Goal: Information Seeking & Learning: Learn about a topic

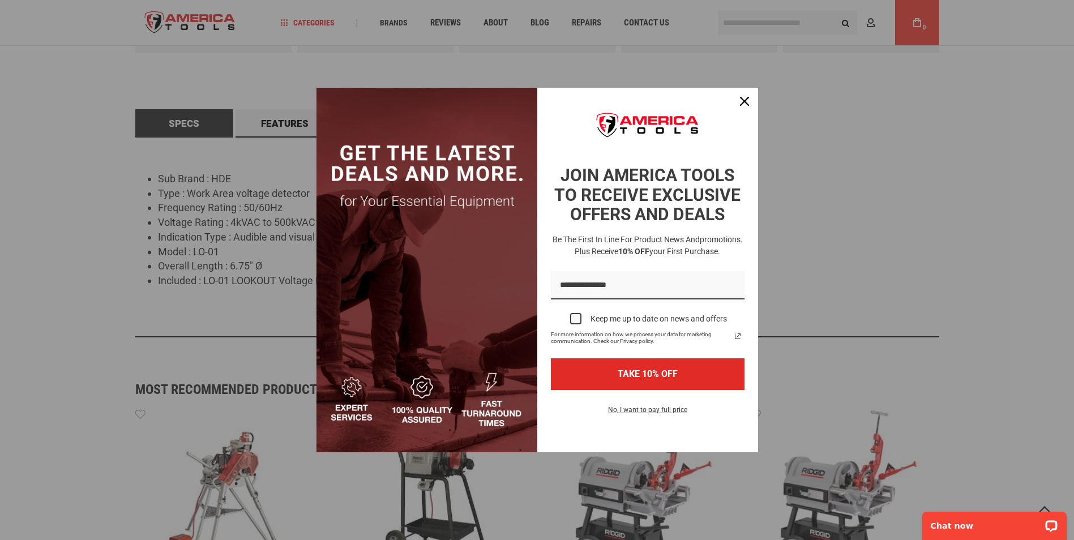
scroll to position [574, 0]
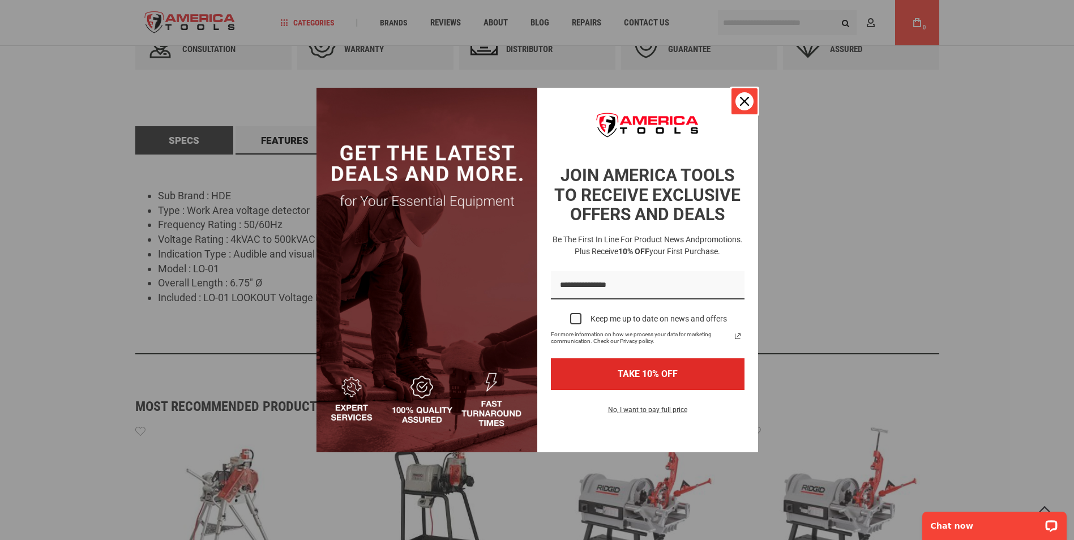
click at [740, 101] on icon "close icon" at bounding box center [744, 101] width 9 height 9
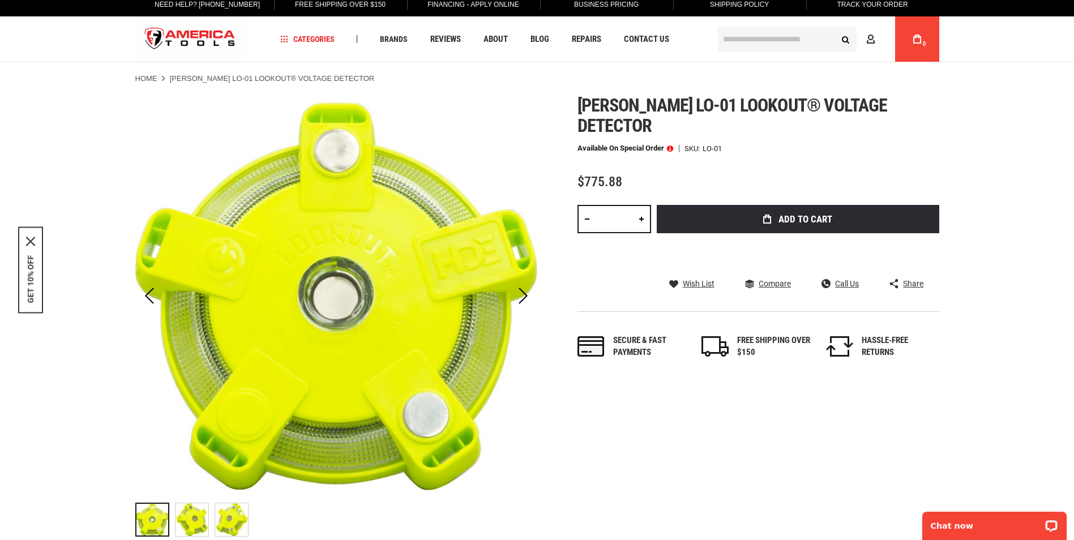
scroll to position [0, 0]
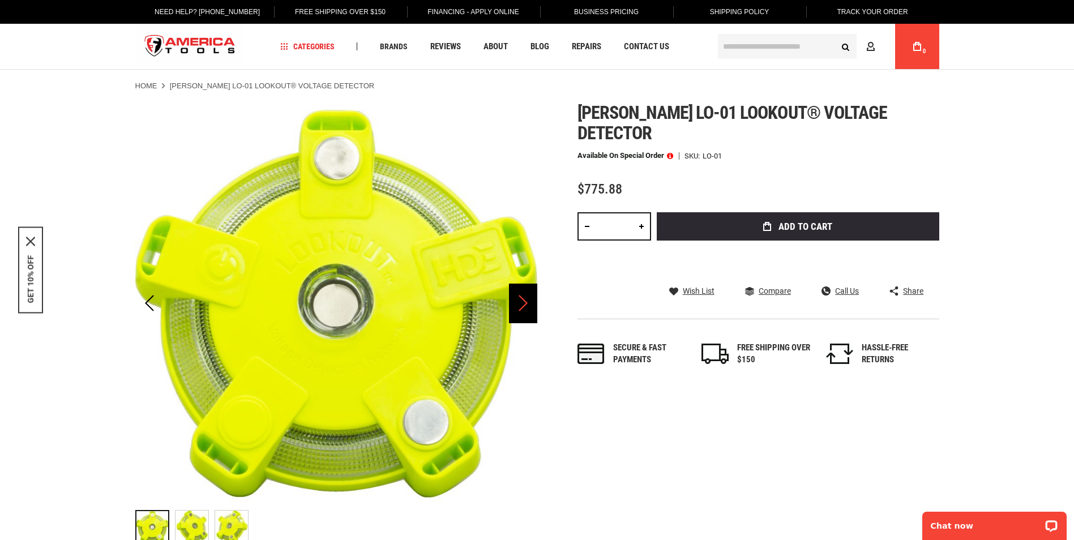
click at [530, 309] on div "Next" at bounding box center [523, 304] width 28 height 40
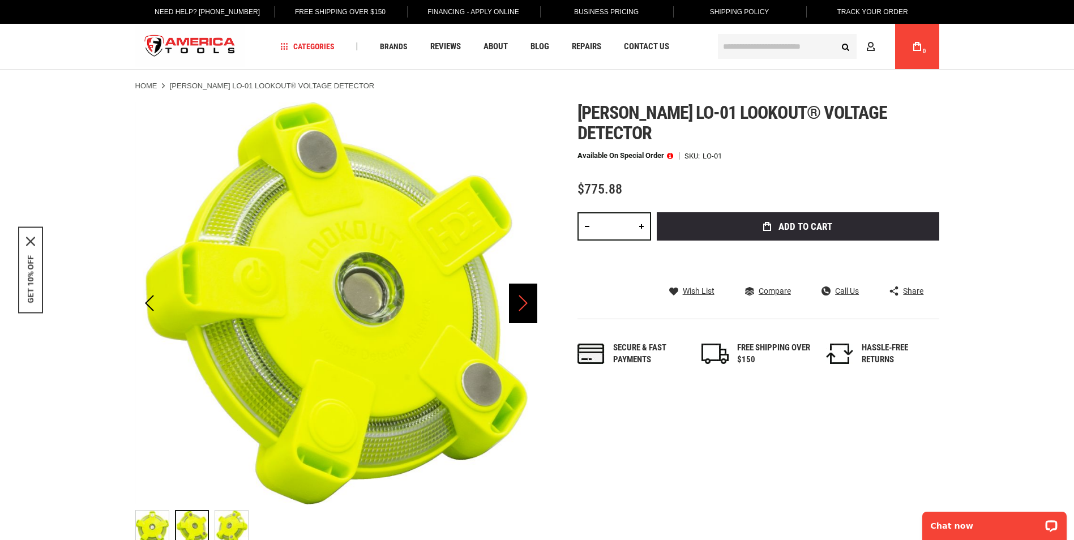
click at [530, 309] on div "Next" at bounding box center [523, 304] width 28 height 40
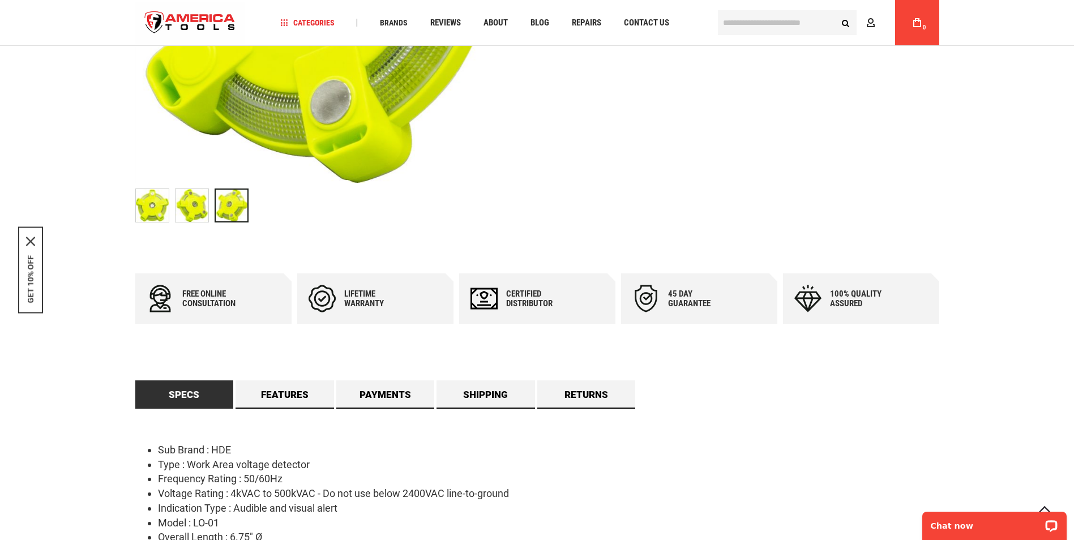
scroll to position [340, 0]
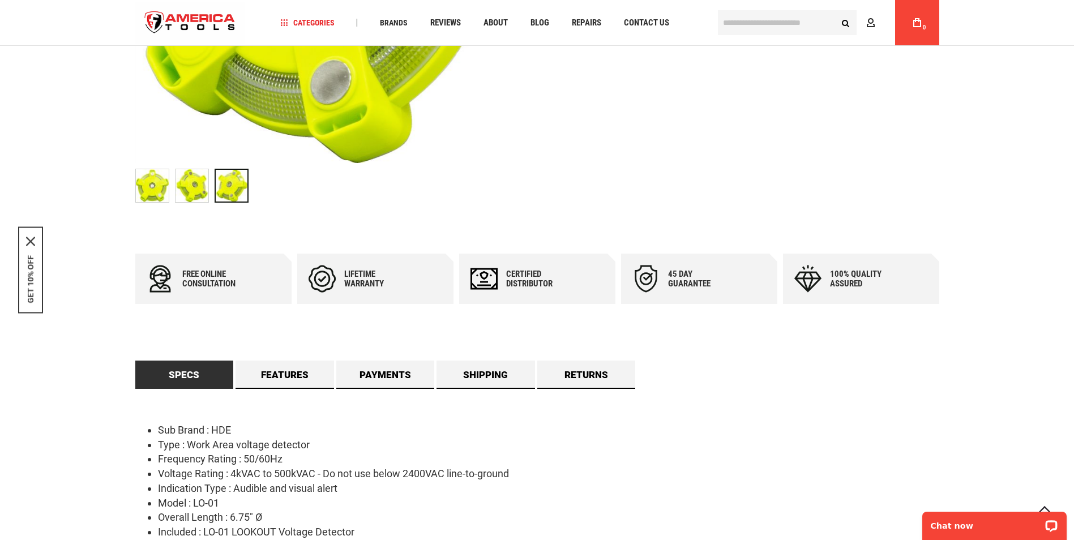
click at [283, 358] on div "Free online consultation Lifetime warranty Certified Distributor 45 day Guarant…" at bounding box center [537, 426] width 804 height 344
click at [289, 371] on link "Features" at bounding box center [285, 375] width 99 height 28
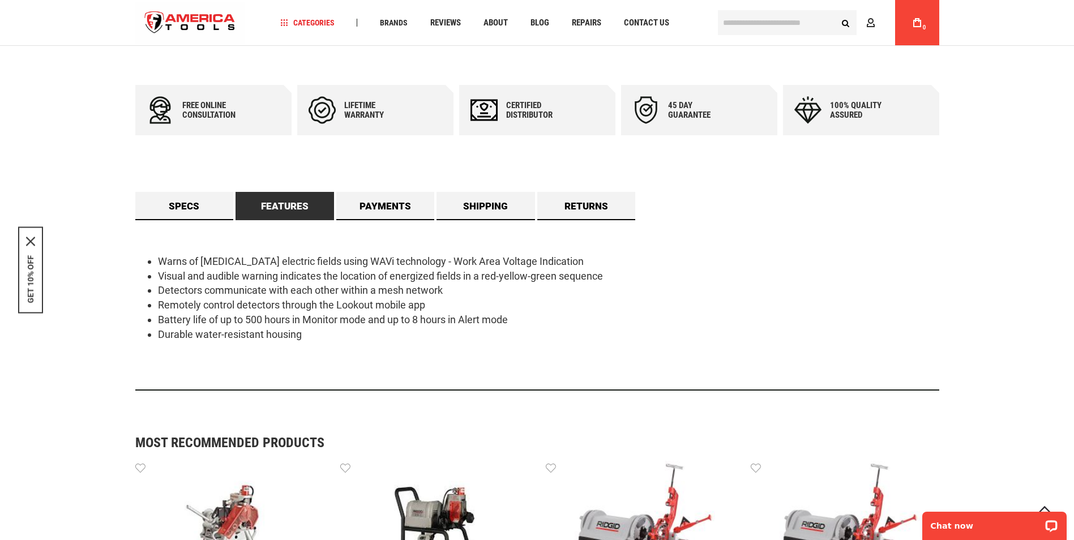
scroll to position [510, 0]
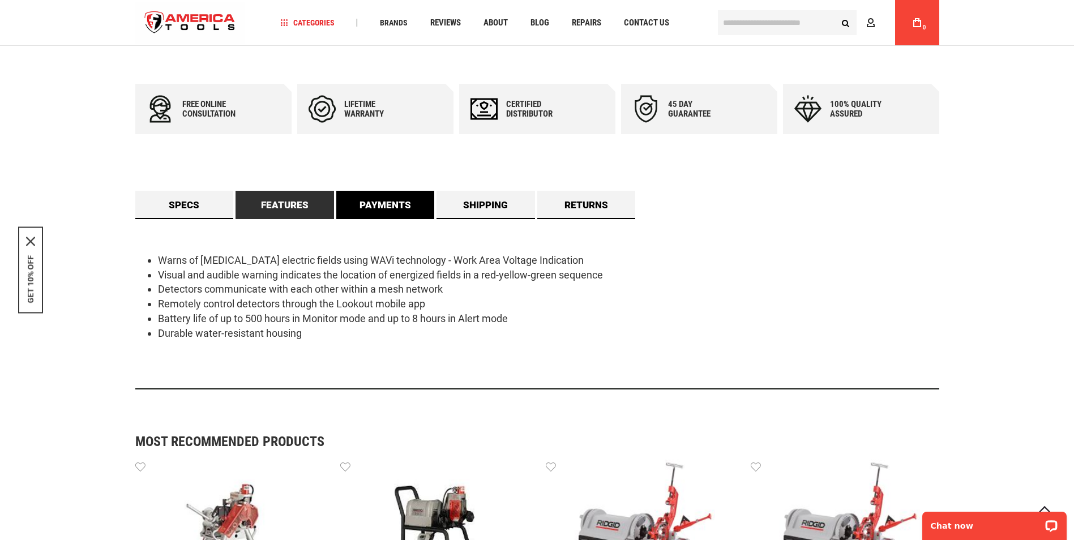
click at [395, 216] on link "Payments" at bounding box center [385, 205] width 99 height 28
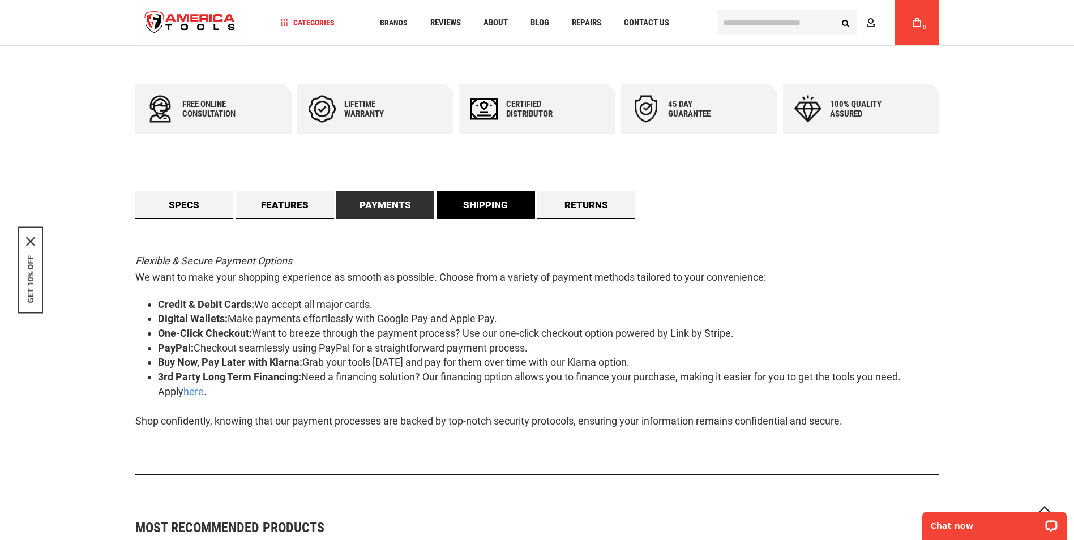
click at [462, 212] on link "Shipping" at bounding box center [486, 205] width 99 height 28
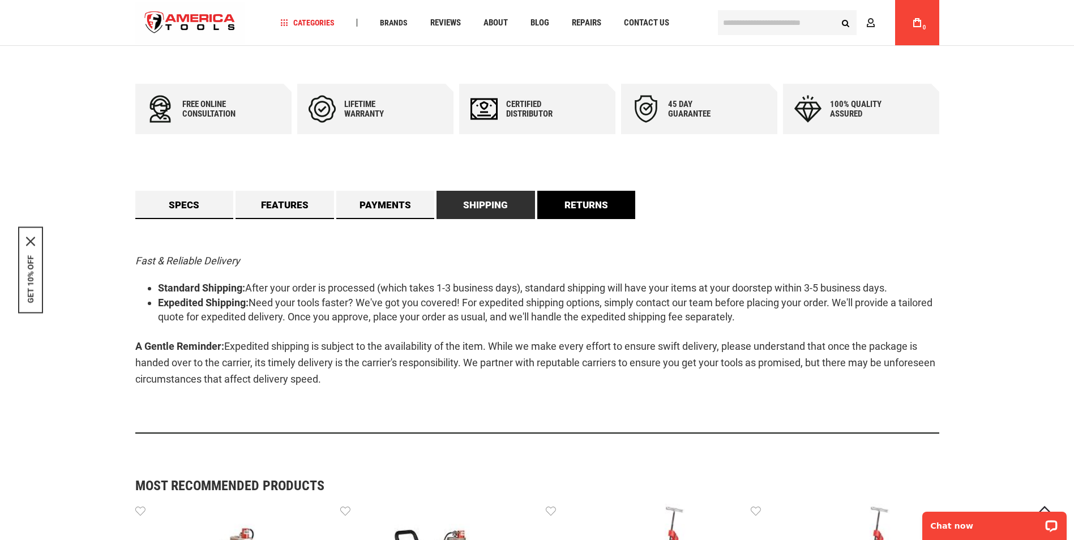
click at [568, 208] on link "Returns" at bounding box center [586, 205] width 99 height 28
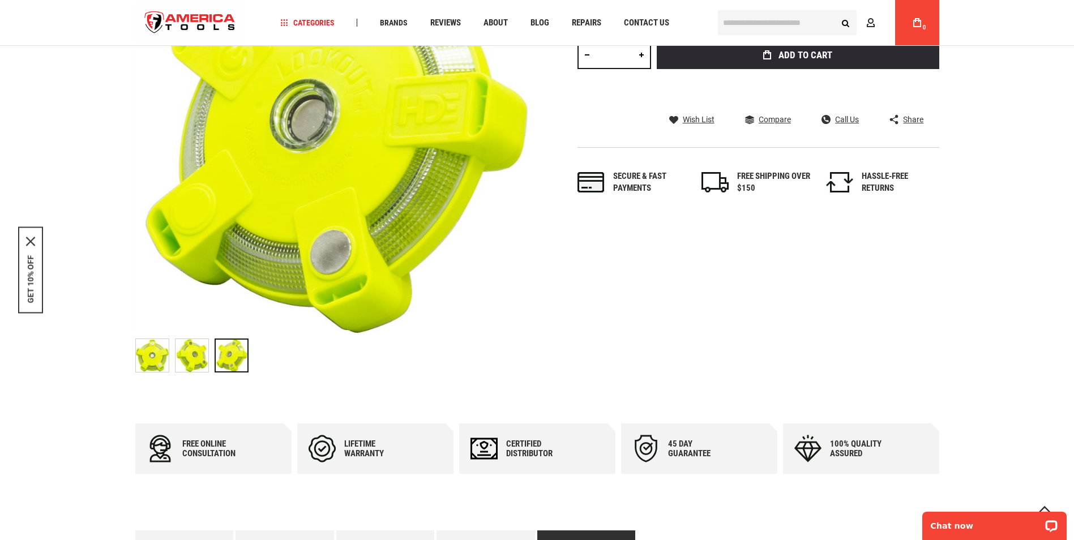
scroll to position [0, 0]
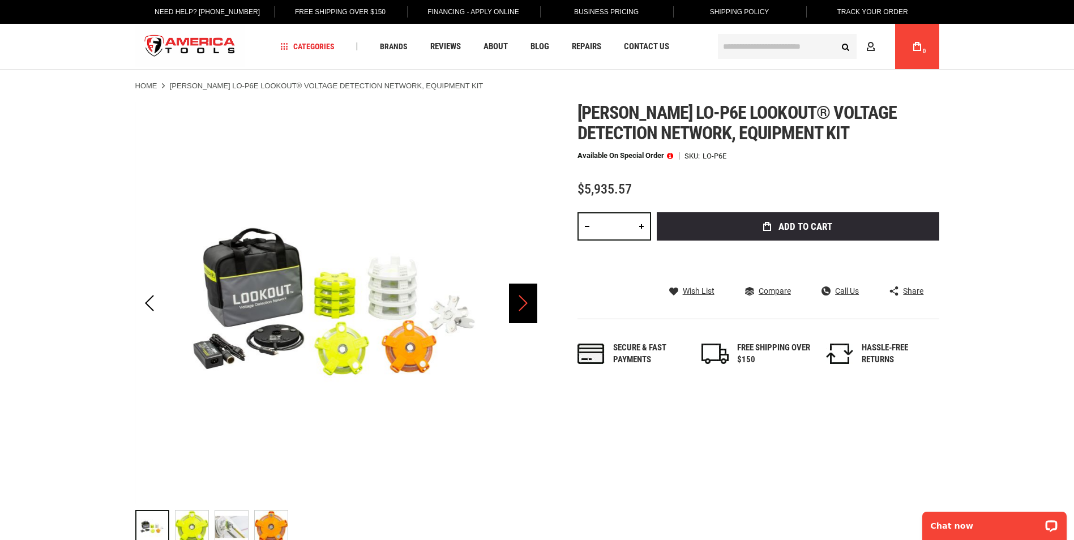
click at [523, 300] on div "Next" at bounding box center [523, 304] width 28 height 40
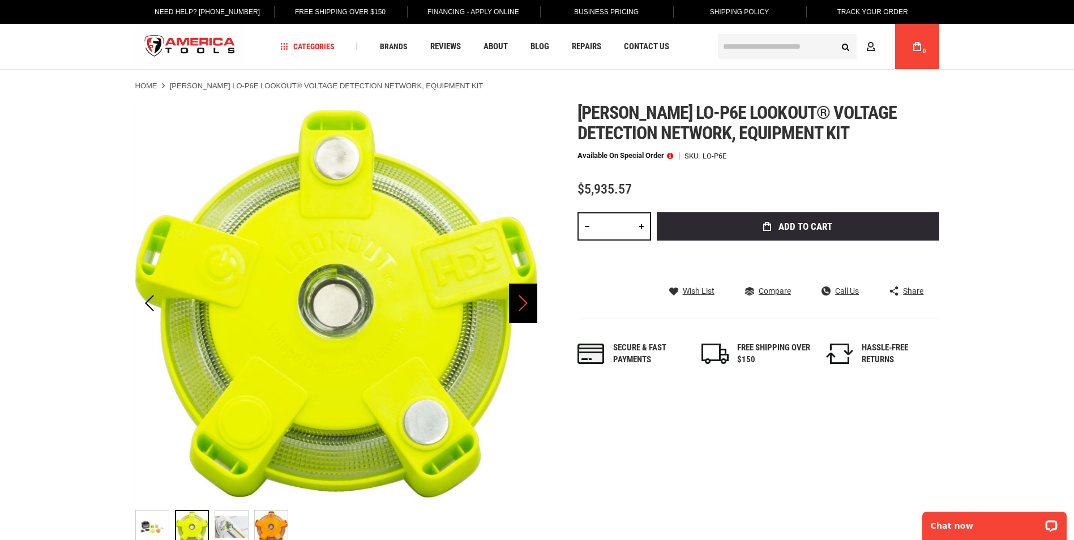
click at [523, 300] on div "Next" at bounding box center [523, 304] width 28 height 40
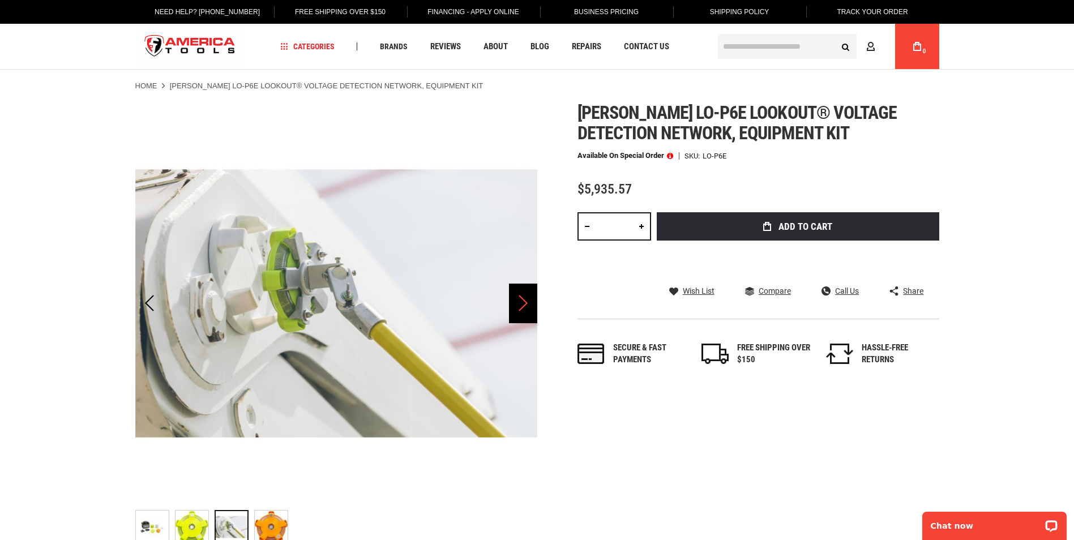
click at [523, 300] on div "Next" at bounding box center [523, 304] width 28 height 40
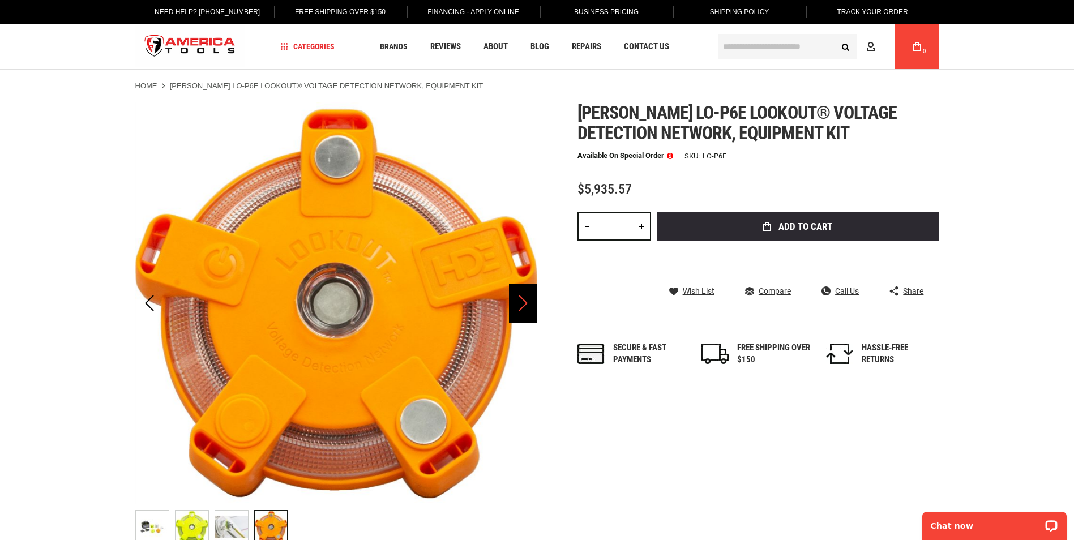
click at [523, 300] on div "Next" at bounding box center [523, 304] width 28 height 40
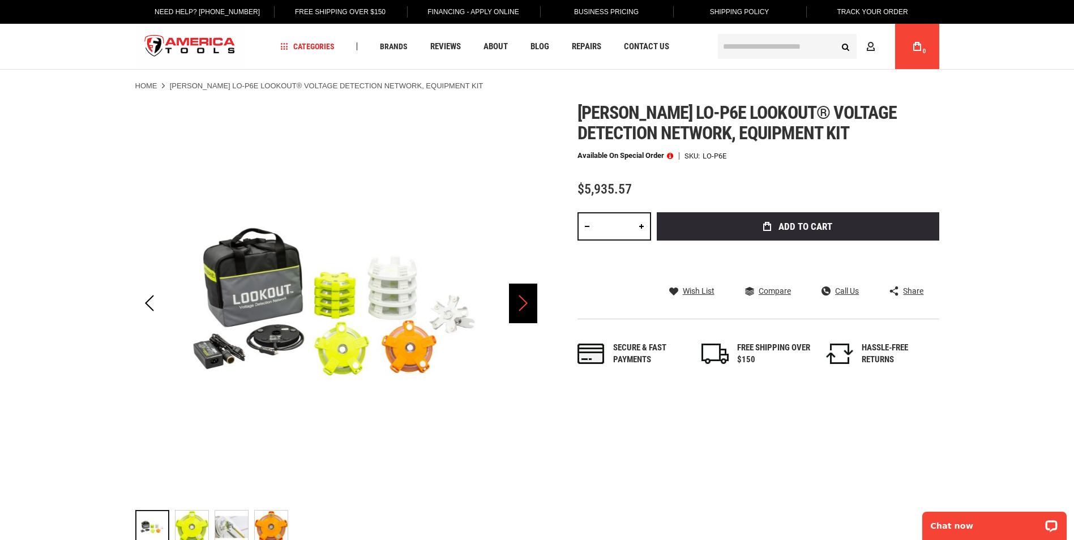
click at [523, 300] on div "Next" at bounding box center [523, 304] width 28 height 40
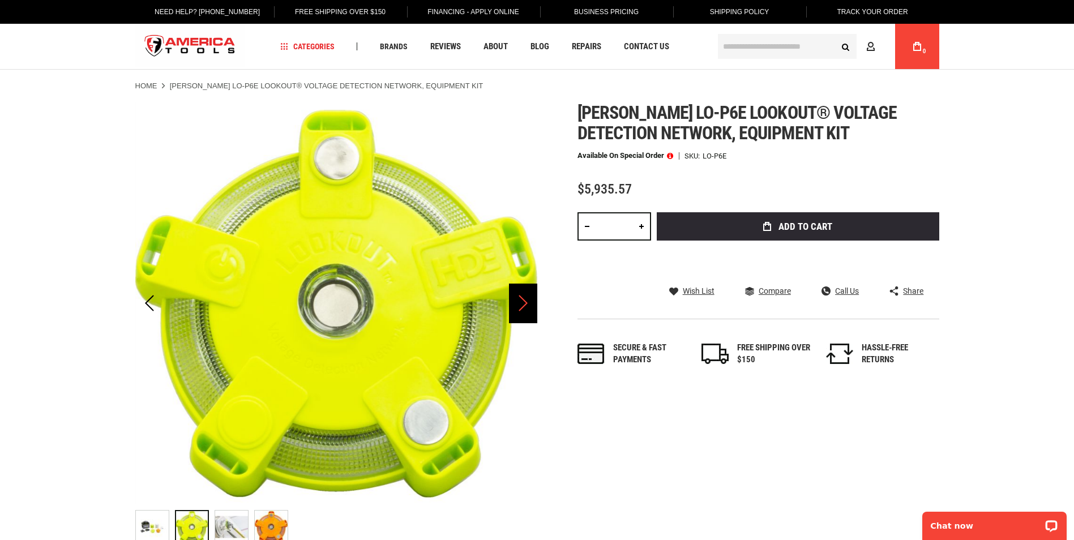
click at [523, 300] on div "Next" at bounding box center [523, 304] width 28 height 40
